Goal: Information Seeking & Learning: Learn about a topic

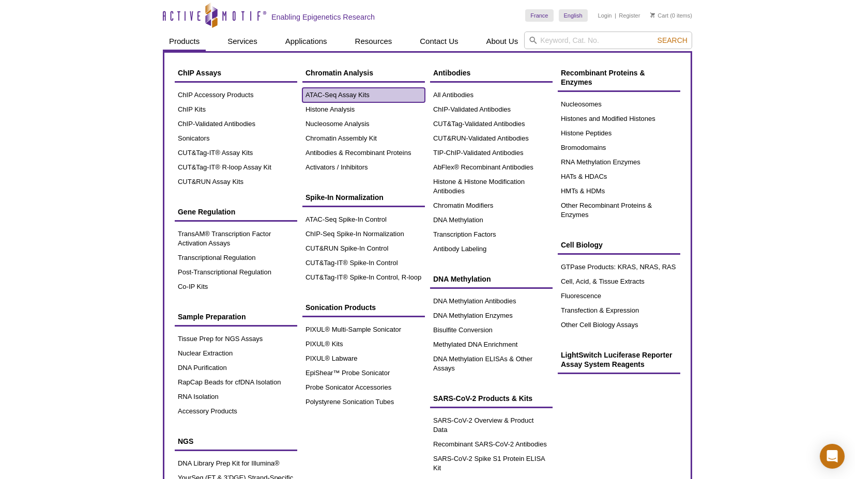
click at [325, 91] on link "ATAC-Seq Assay Kits" at bounding box center [364, 95] width 123 height 14
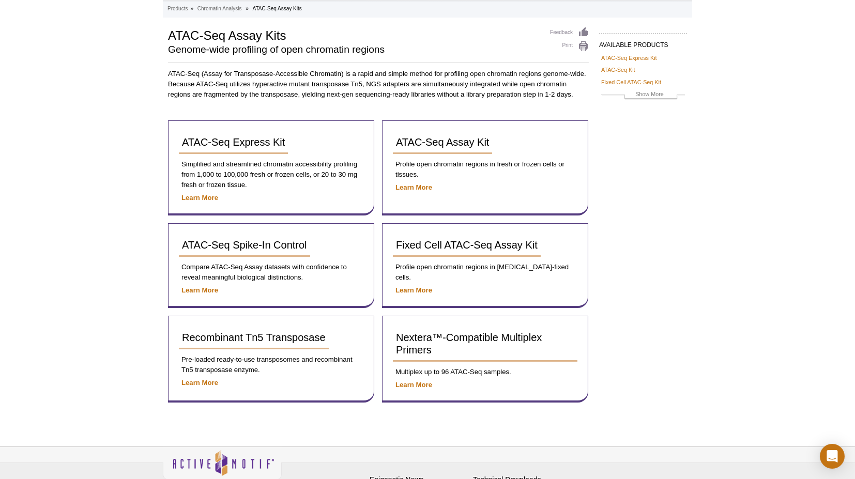
scroll to position [69, 0]
click at [274, 144] on span "ATAC-Seq Express Kit" at bounding box center [233, 141] width 103 height 11
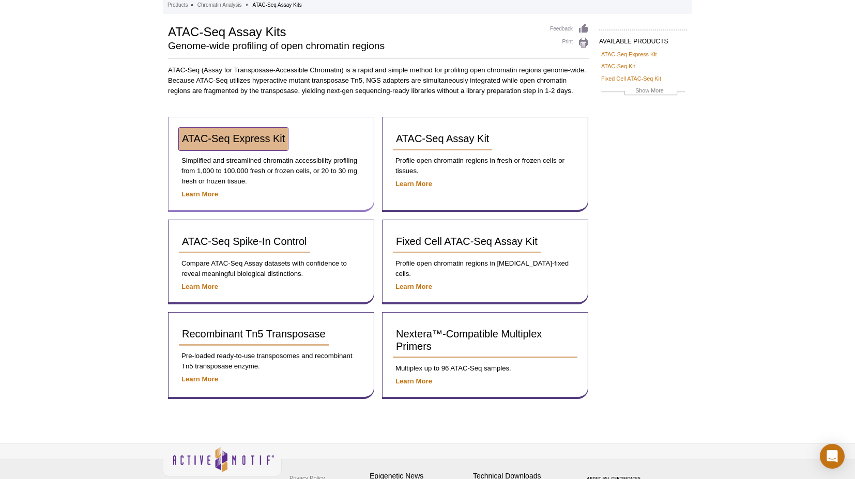
scroll to position [54, 0]
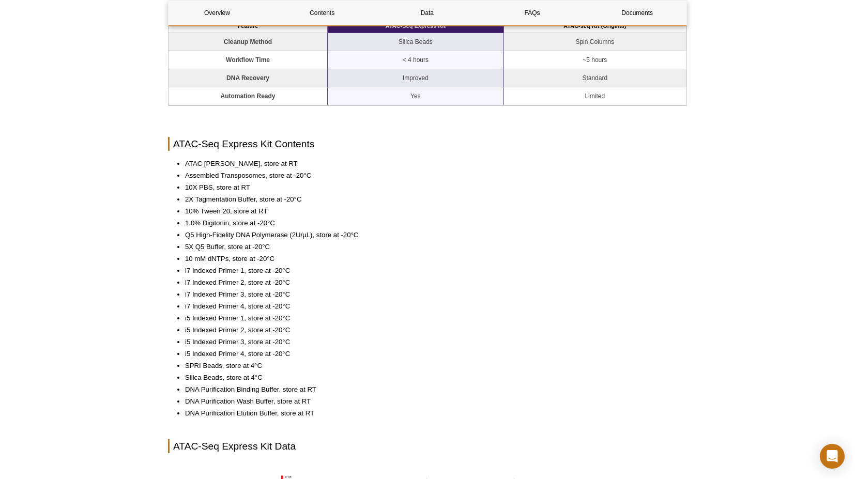
scroll to position [846, 0]
click at [421, 372] on li "Silica Beads, store at 4°C" at bounding box center [431, 377] width 492 height 10
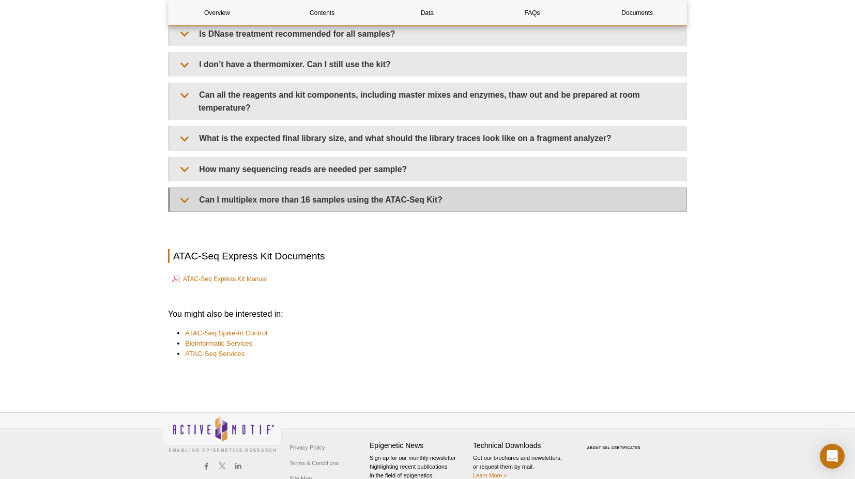
scroll to position [2421, 0]
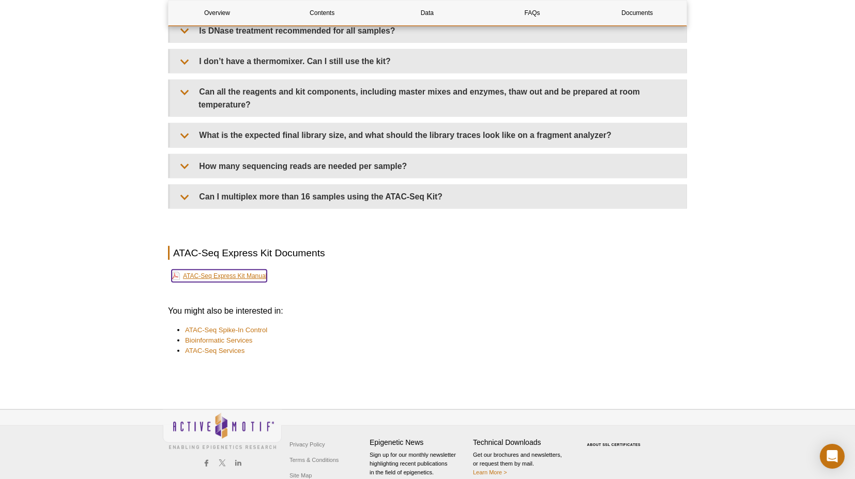
click at [256, 270] on link "ATAC-Seq Express Kit Manual" at bounding box center [219, 276] width 95 height 12
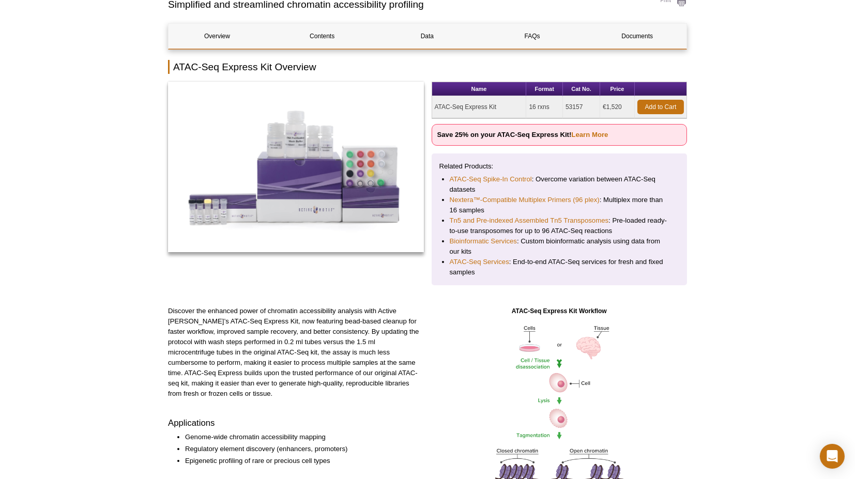
scroll to position [0, 0]
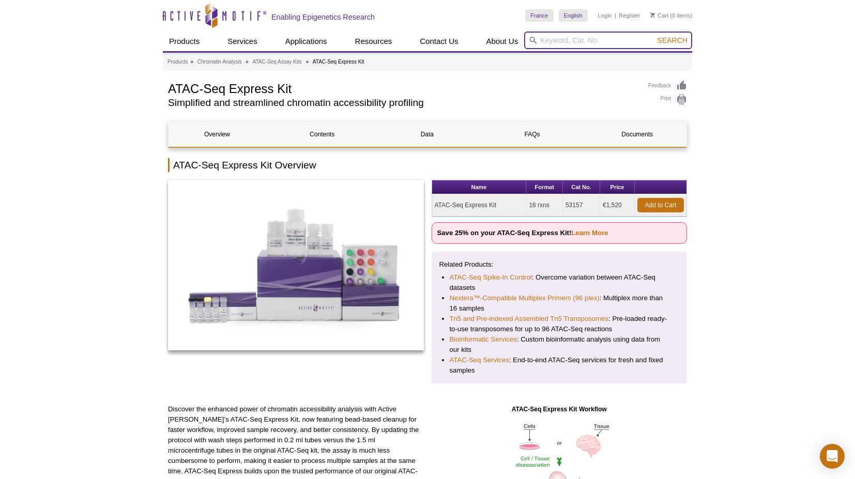
click at [636, 46] on input "search" at bounding box center [608, 41] width 168 height 18
type input "index"
click at [655, 36] on button "Search" at bounding box center [673, 40] width 36 height 9
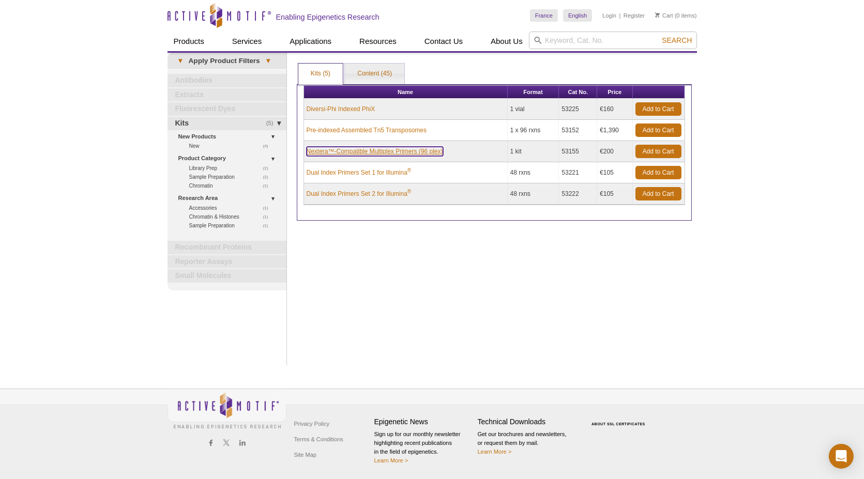
click at [400, 150] on link "Nextera™-Compatible Multiplex Primers (96 plex)" at bounding box center [375, 151] width 137 height 9
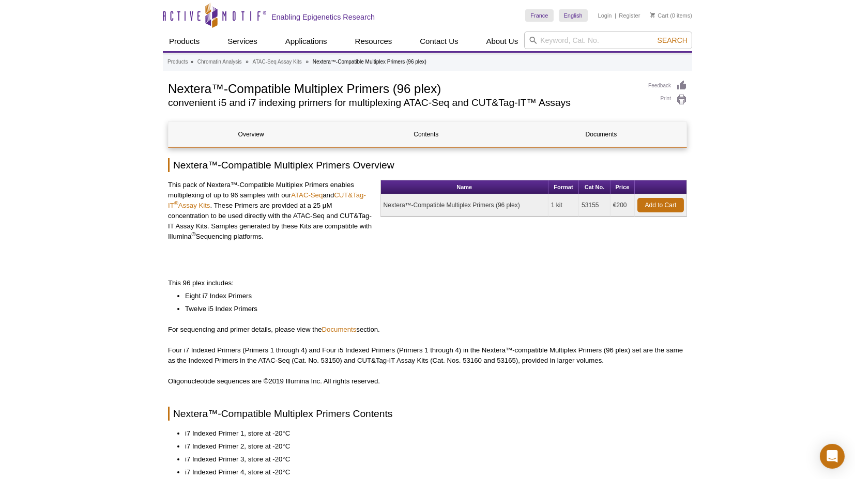
click at [459, 254] on div "Name Format Cat No. Price Nextera™-Compatible Multiplex Primers (96 plex) 1 kit…" at bounding box center [534, 220] width 307 height 80
click at [477, 224] on div "Name Format Cat No. Price Nextera™-Compatible Multiplex Primers (96 plex) 1 kit…" at bounding box center [534, 220] width 307 height 80
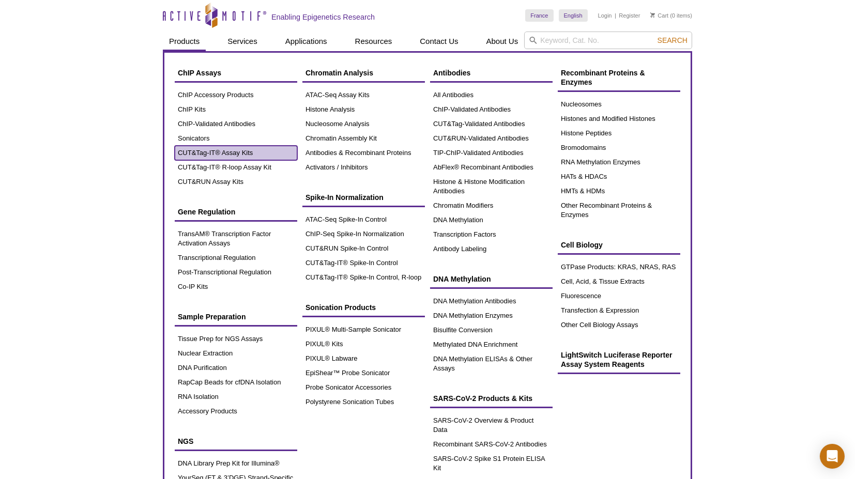
click at [221, 156] on link "CUT&Tag-IT® Assay Kits" at bounding box center [236, 153] width 123 height 14
